Goal: Check status: Check status

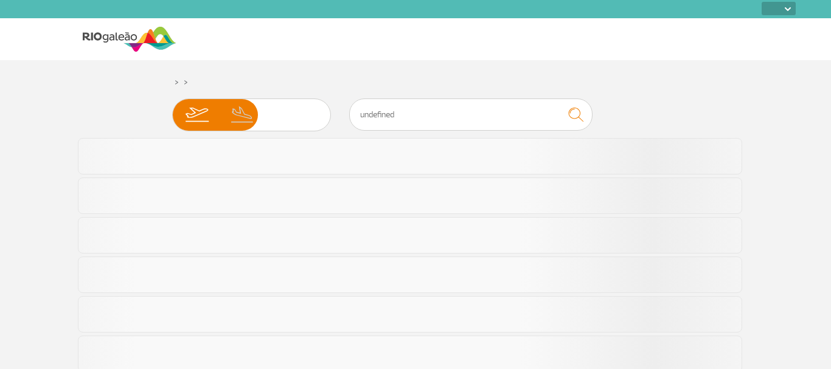
select select
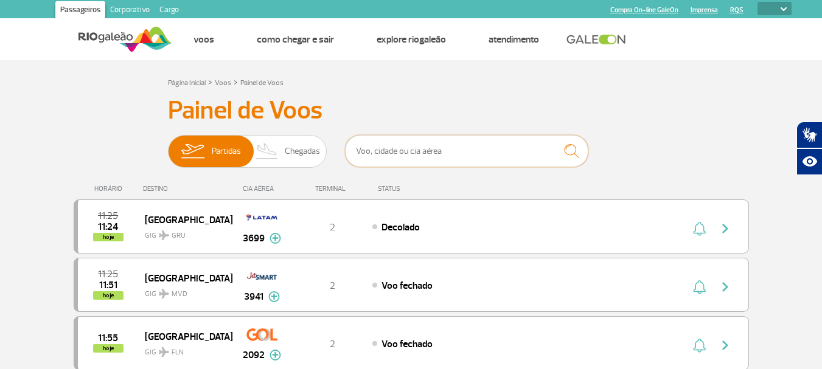
click at [408, 151] on input "text" at bounding box center [466, 151] width 243 height 32
type input "[GEOGRAPHIC_DATA]"
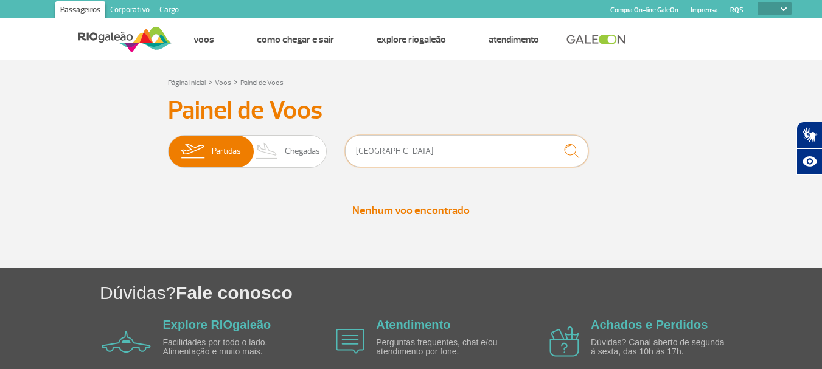
drag, startPoint x: 413, startPoint y: 145, endPoint x: 331, endPoint y: 148, distance: 82.2
click at [331, 148] on div "Partidas Chegadas [GEOGRAPHIC_DATA]" at bounding box center [411, 153] width 487 height 37
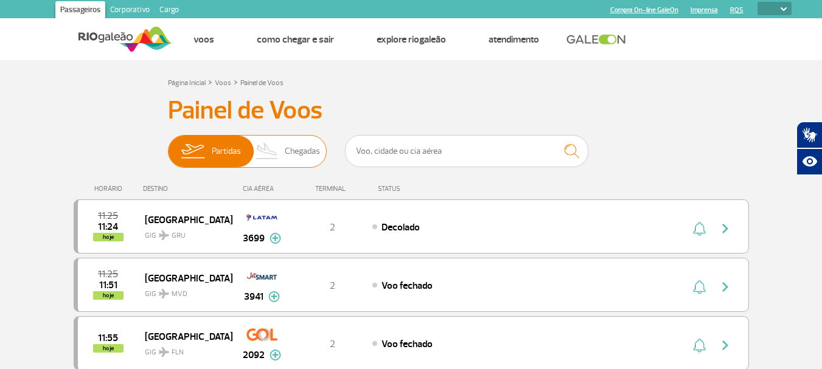
click at [214, 139] on span "Partidas" at bounding box center [226, 152] width 29 height 32
click at [168, 145] on input "Partidas Chegadas" at bounding box center [168, 145] width 0 height 0
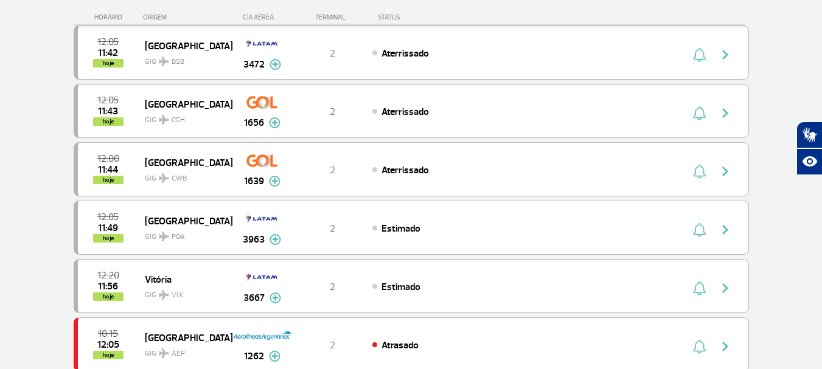
scroll to position [61, 0]
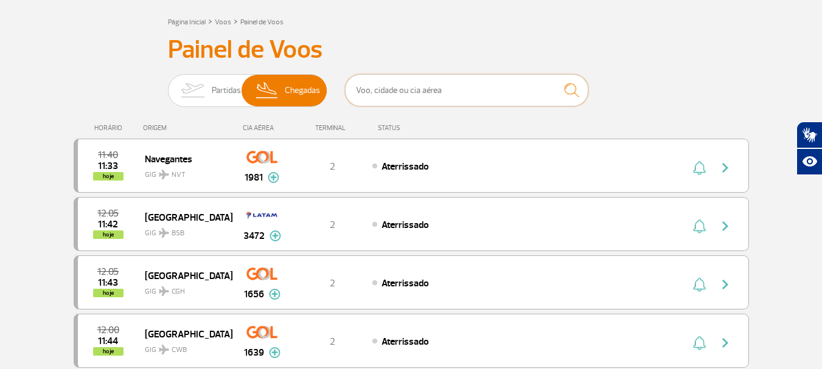
click at [395, 92] on input "text" at bounding box center [466, 90] width 243 height 32
type input "[DATE]"
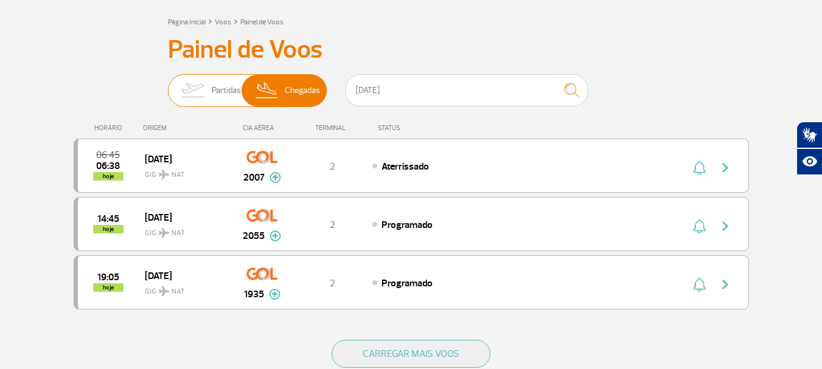
click at [208, 92] on img at bounding box center [192, 91] width 38 height 32
click at [168, 85] on input "Partidas Chegadas" at bounding box center [168, 85] width 0 height 0
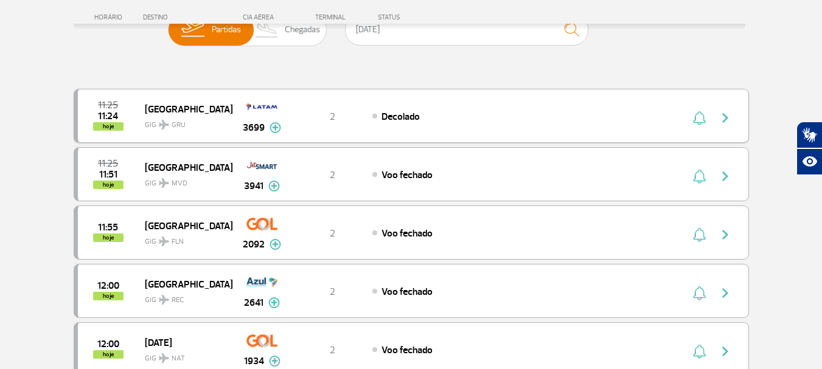
scroll to position [243, 0]
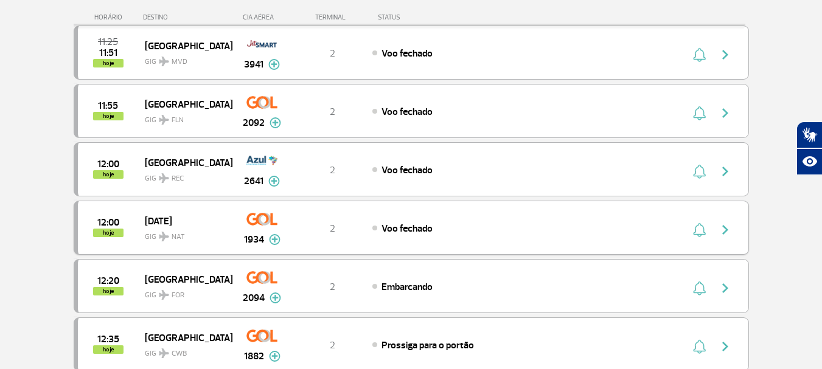
click at [728, 229] on img "button" at bounding box center [725, 230] width 15 height 15
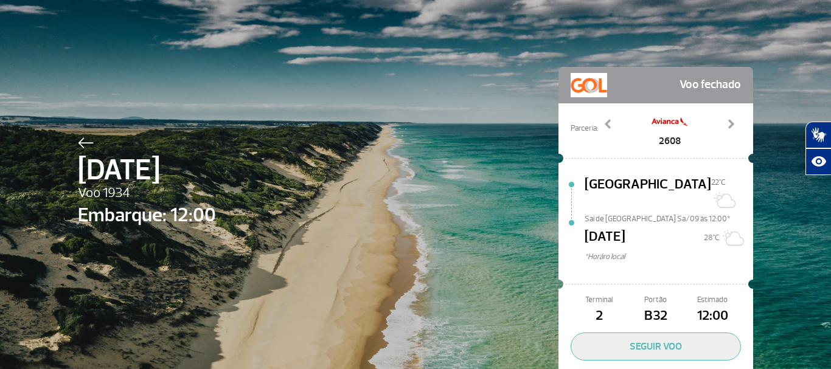
scroll to position [56, 0]
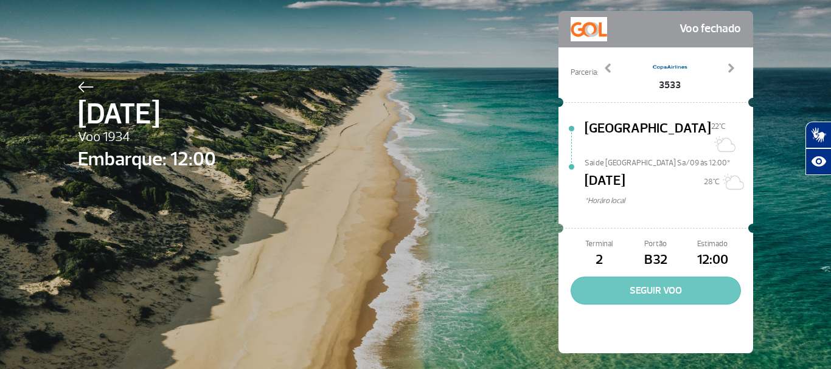
click at [643, 277] on button "SEGUIR VOO" at bounding box center [656, 291] width 170 height 28
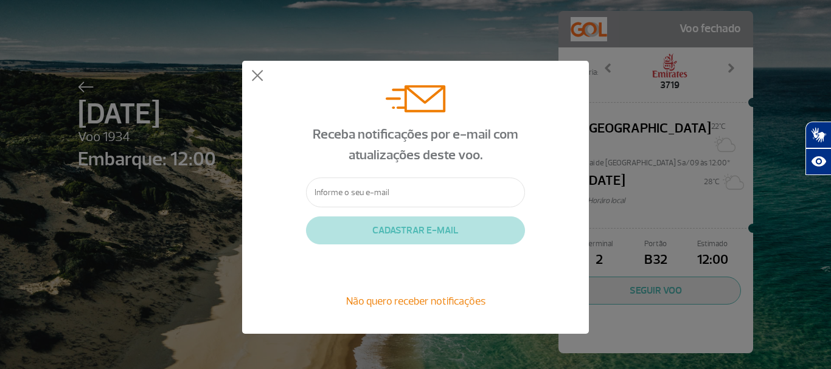
click at [422, 199] on input "text" at bounding box center [415, 193] width 219 height 30
type input "[EMAIL_ADDRESS][DOMAIN_NAME]"
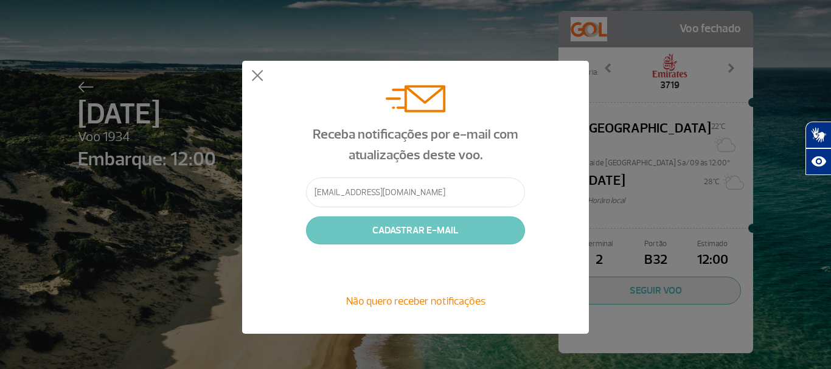
click at [428, 231] on button "CADASTRAR E-MAIL" at bounding box center [415, 231] width 219 height 28
